Goal: Navigation & Orientation: Find specific page/section

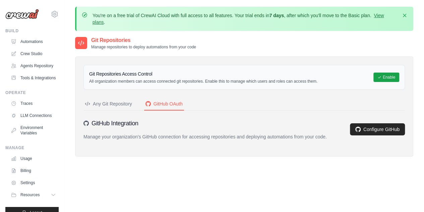
click at [28, 15] on img at bounding box center [22, 14] width 34 height 10
click at [51, 12] on icon at bounding box center [55, 14] width 8 height 8
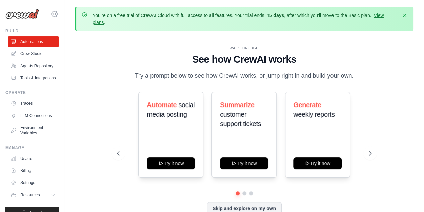
click at [51, 13] on icon at bounding box center [55, 14] width 8 height 8
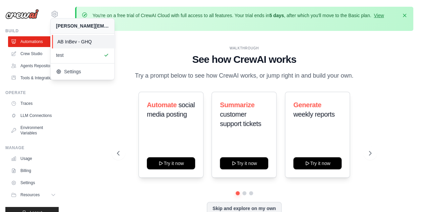
click at [88, 42] on span "AB InBev - GHQ" at bounding box center [83, 41] width 53 height 7
click at [88, 40] on span "AB InBev - GHQ" at bounding box center [83, 41] width 53 height 7
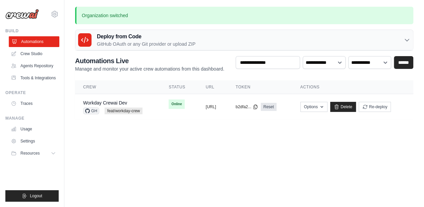
click at [37, 42] on link "Automations" at bounding box center [34, 41] width 51 height 11
